Goal: Book appointment/travel/reservation

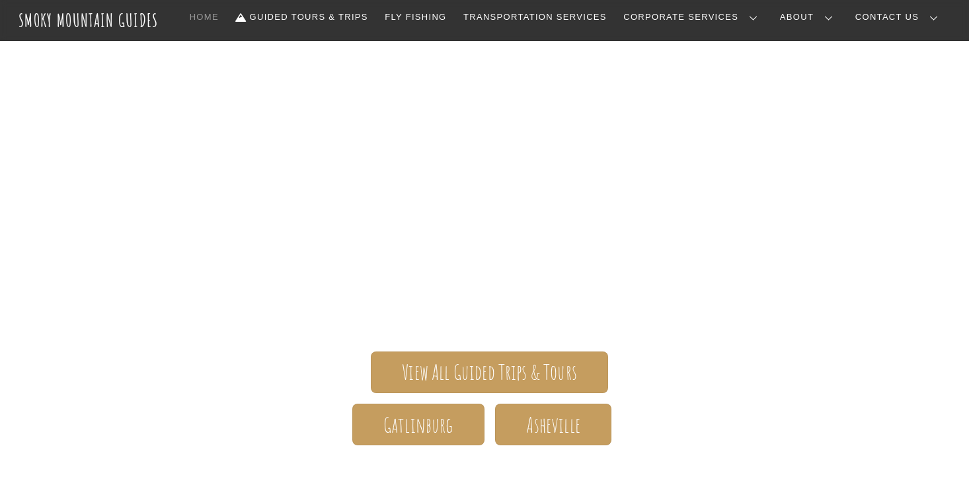
scroll to position [289, 0]
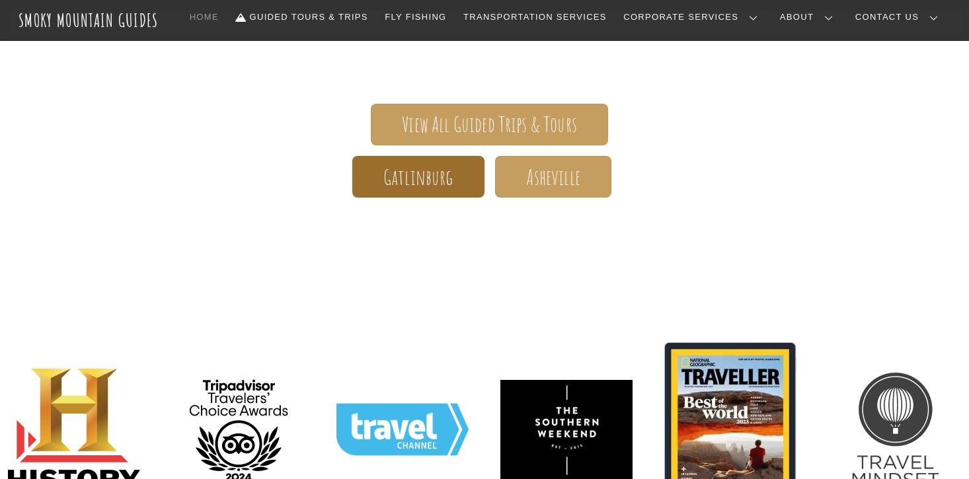
click at [425, 176] on span "Gatlinburg" at bounding box center [418, 178] width 70 height 14
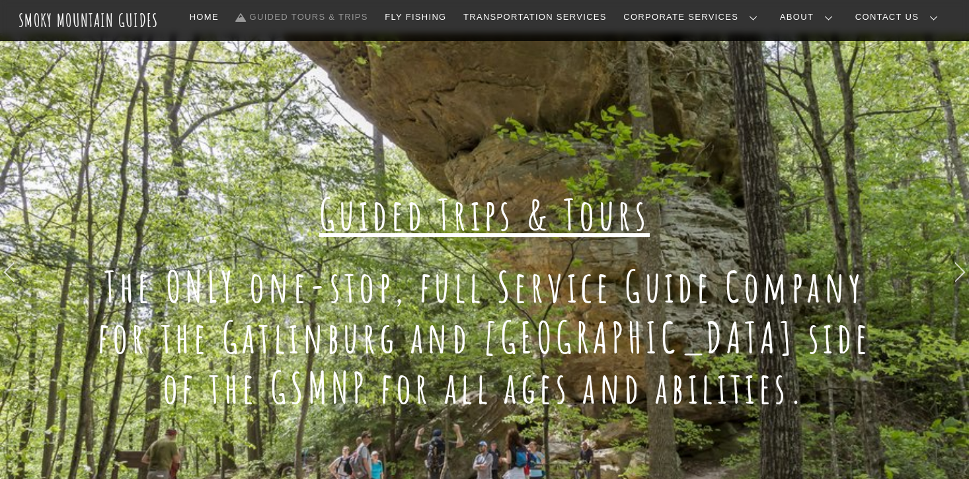
scroll to position [62, 0]
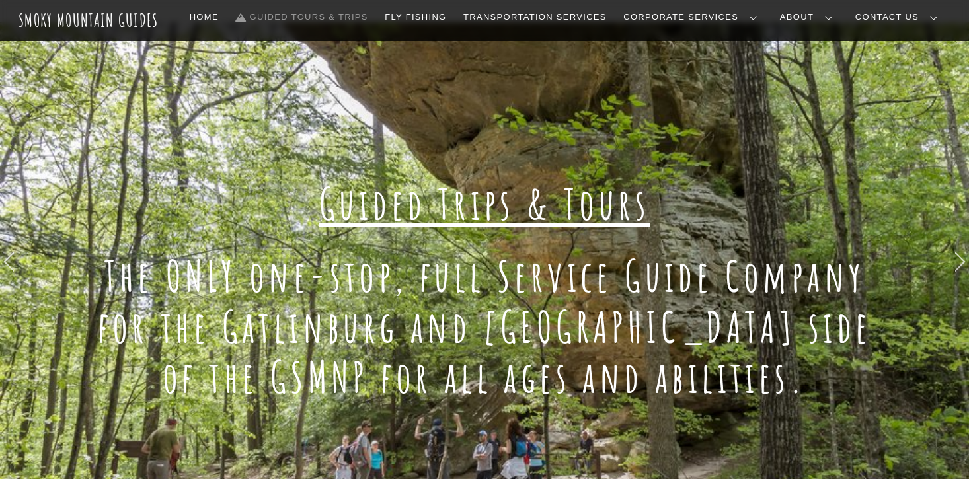
click at [443, 260] on h1 "The ONLY one-stop, full Service Guide Company for the Gatlinburg and [GEOGRAPHI…" at bounding box center [485, 327] width 800 height 152
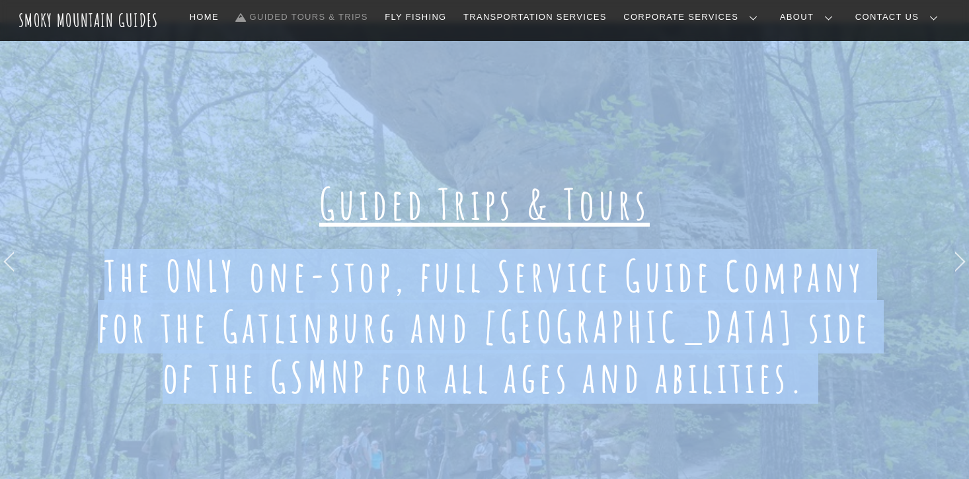
click at [449, 316] on h1 "The ONLY one-stop, full Service Guide Company for the Gatlinburg and [GEOGRAPHI…" at bounding box center [485, 327] width 800 height 152
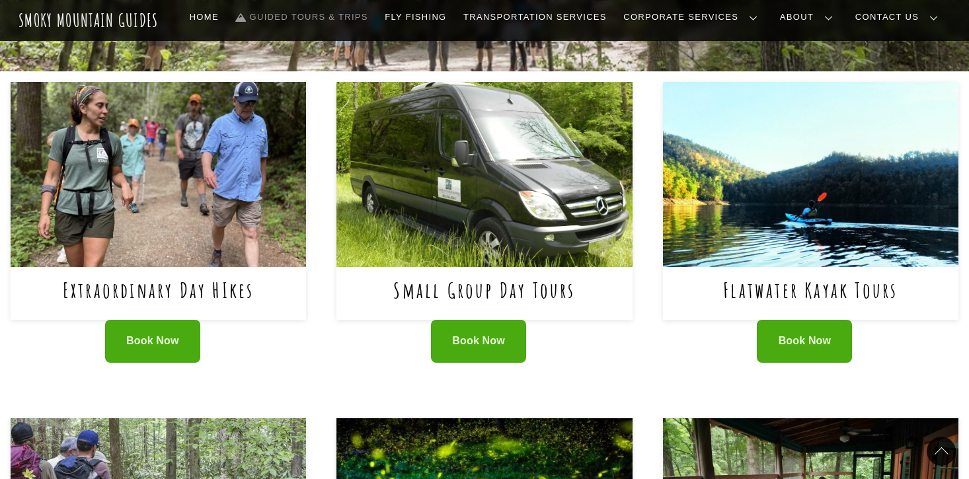
scroll to position [525, 0]
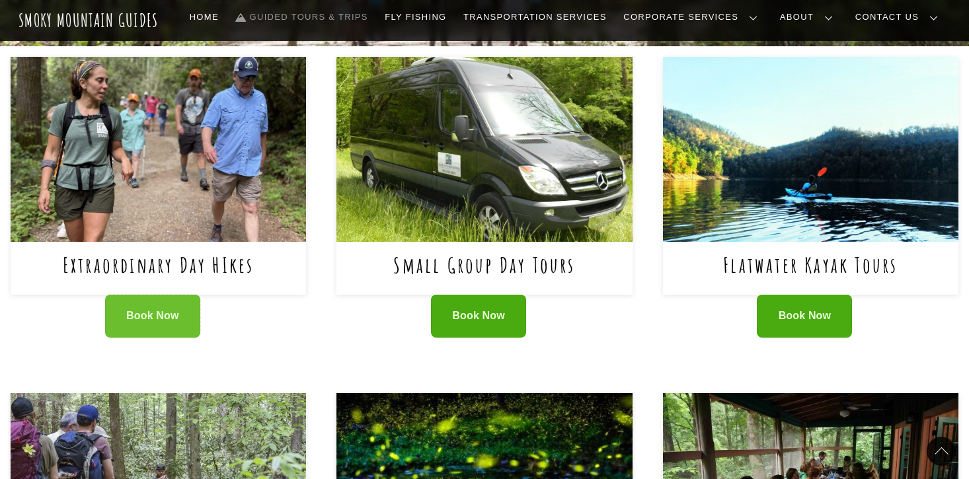
click at [163, 311] on span "Book Now" at bounding box center [152, 316] width 53 height 14
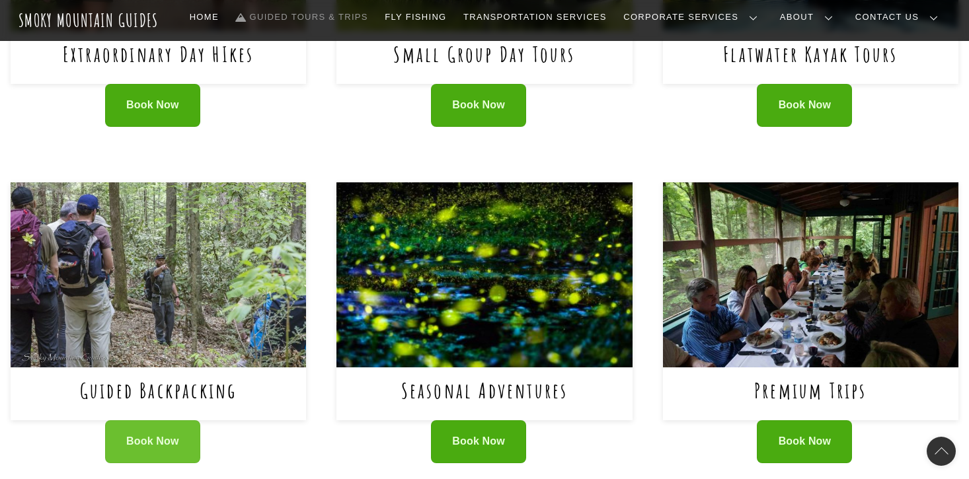
scroll to position [619, 0]
